Goal: Task Accomplishment & Management: Complete application form

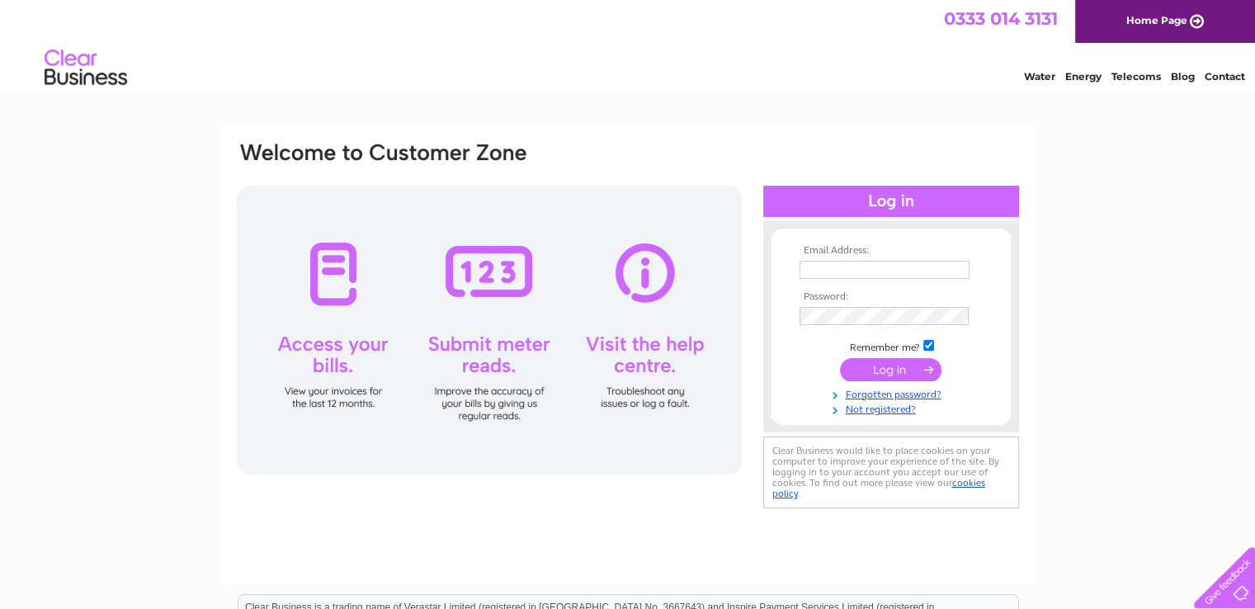
click at [828, 276] on input "text" at bounding box center [885, 270] width 170 height 18
click at [873, 411] on link "Not registered?" at bounding box center [893, 410] width 187 height 16
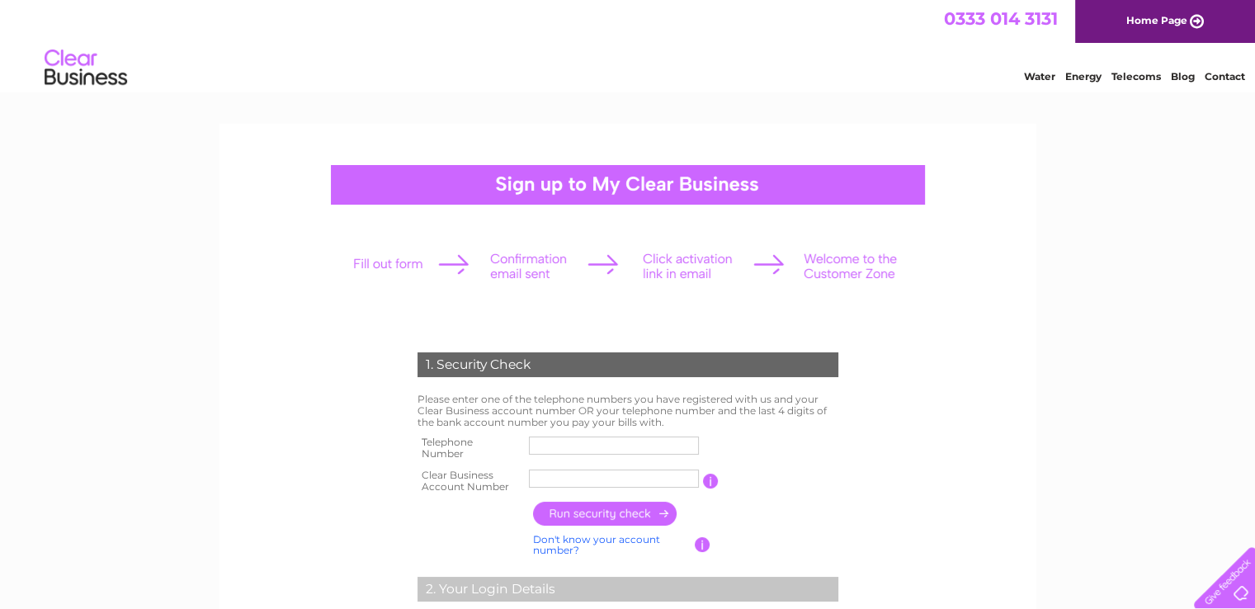
scroll to position [196, 0]
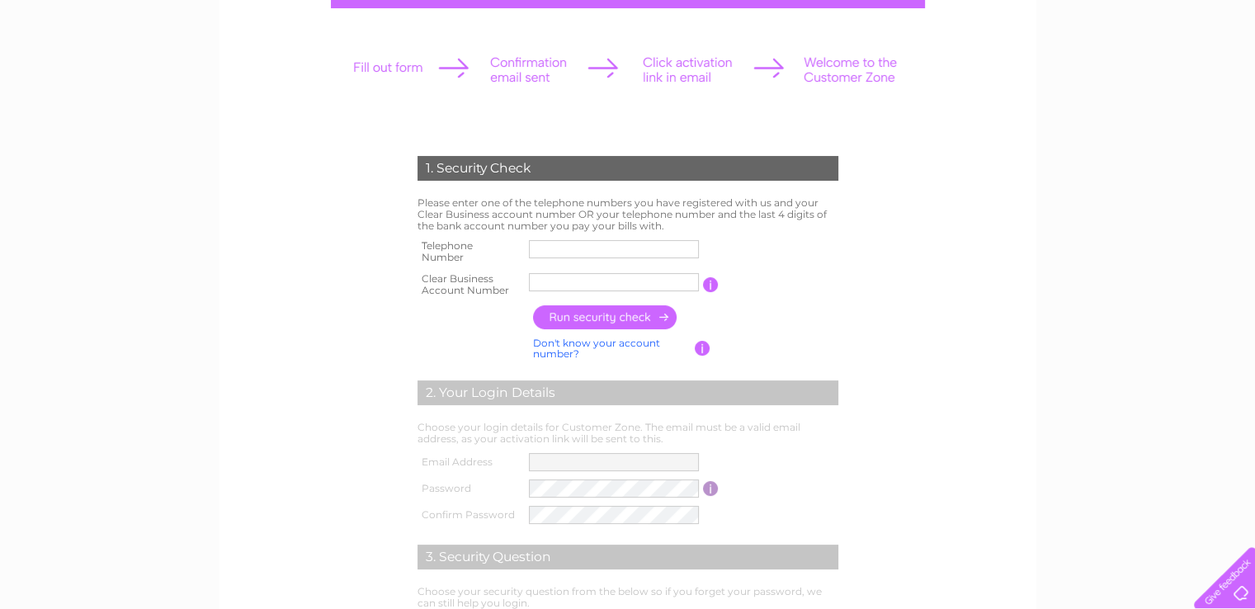
click at [598, 243] on input "text" at bounding box center [614, 249] width 170 height 18
type input "07754048717"
click at [560, 279] on input "text" at bounding box center [614, 282] width 170 height 18
type input "30324194"
click at [623, 317] on input "button" at bounding box center [605, 317] width 145 height 24
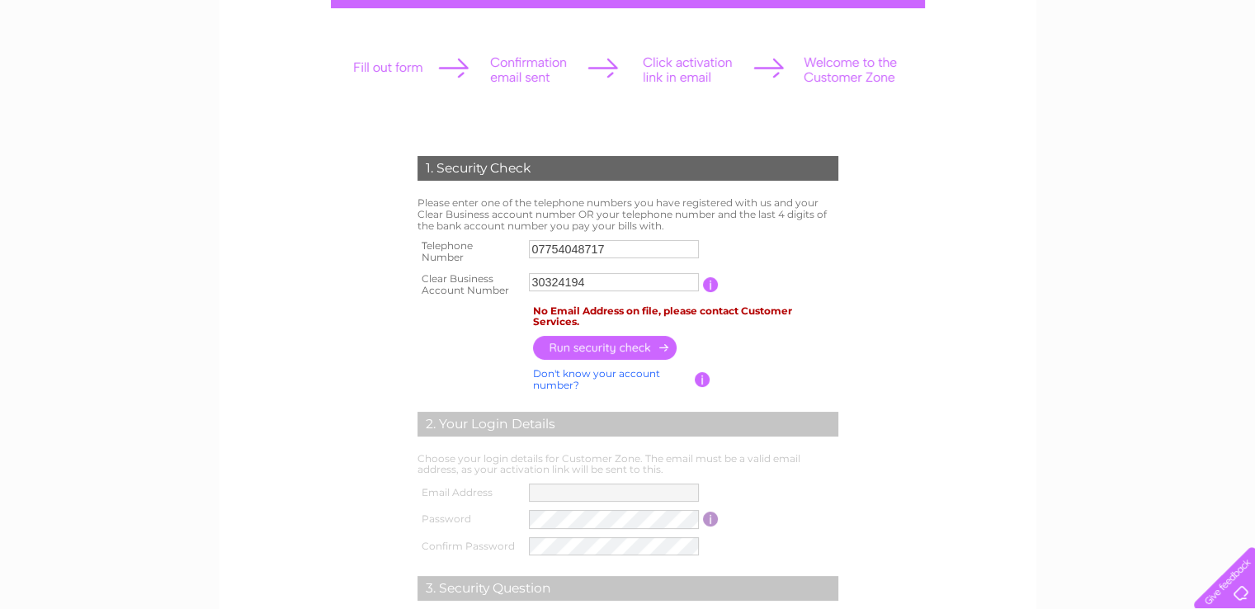
click at [713, 281] on input "button" at bounding box center [711, 284] width 16 height 15
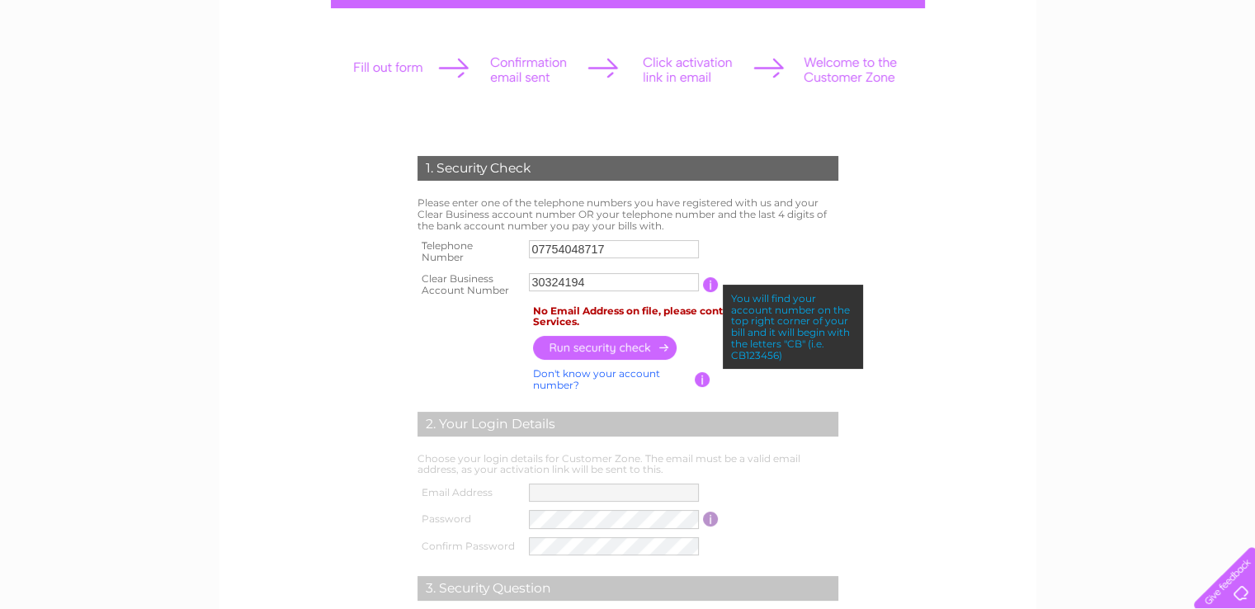
click at [1053, 217] on div "1. Security Check Please enter one of the telephone numbers you have registered…" at bounding box center [627, 498] width 1255 height 1143
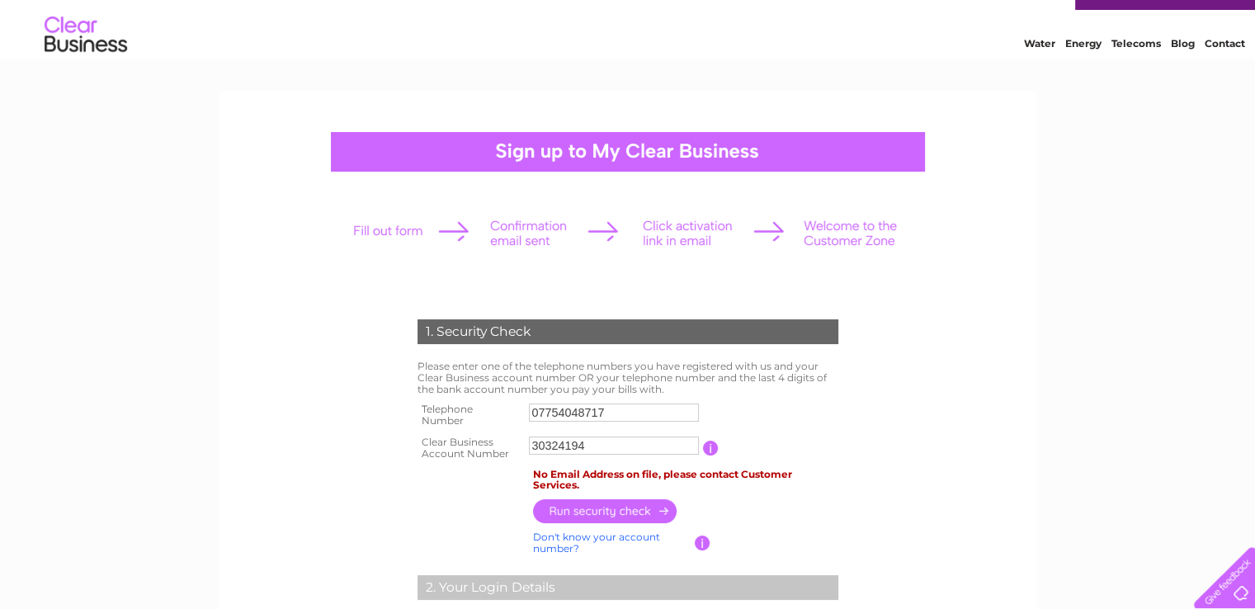
scroll to position [0, 0]
